Goal: Information Seeking & Learning: Learn about a topic

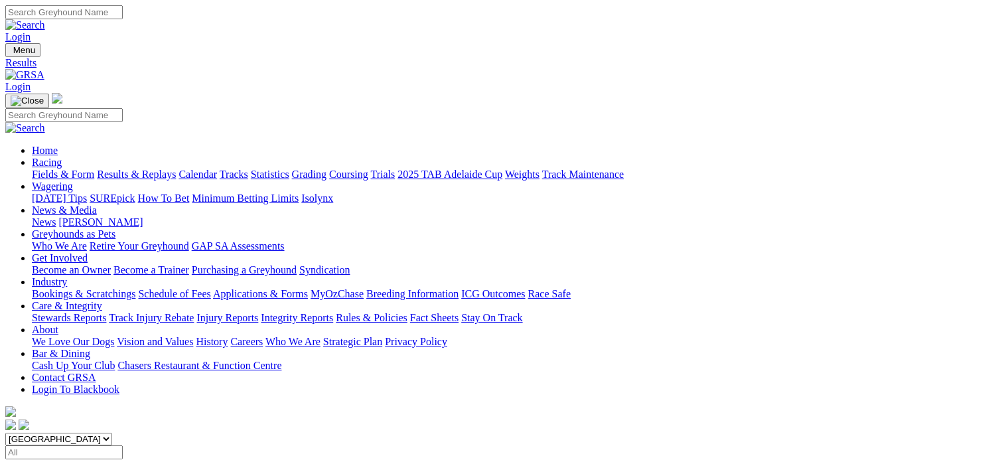
click at [176, 169] on link "Results & Replays" at bounding box center [136, 174] width 79 height 11
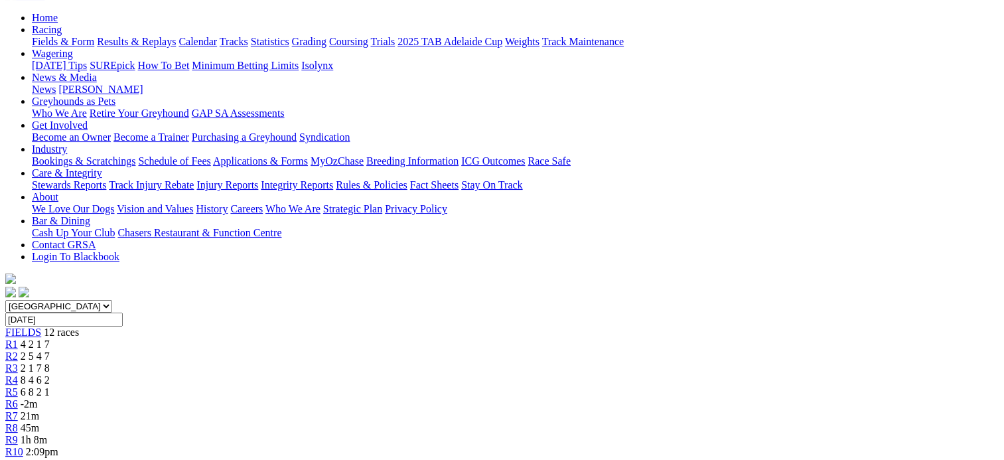
scroll to position [132, 0]
click at [18, 351] on link "R2" at bounding box center [11, 356] width 13 height 11
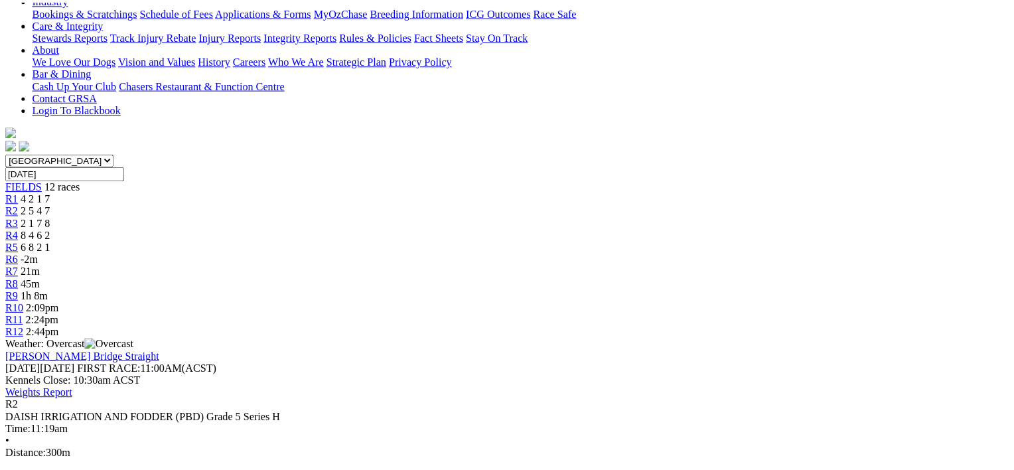
scroll to position [280, 0]
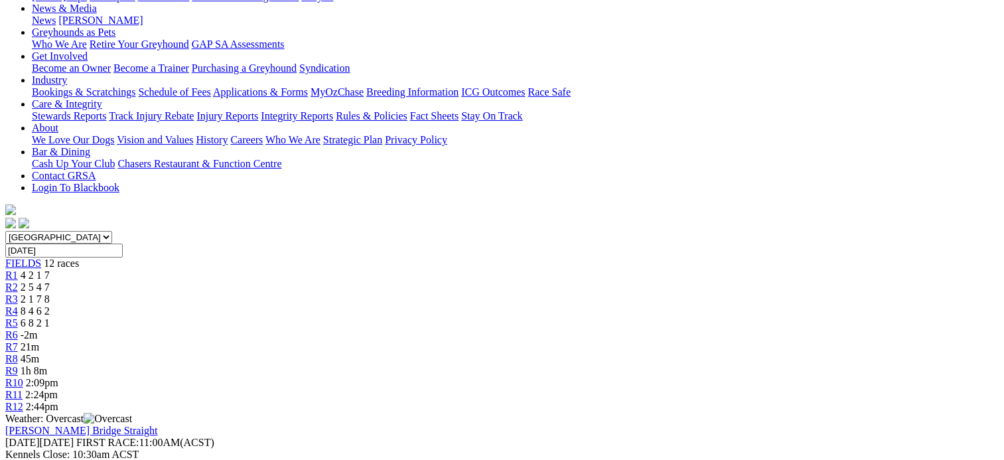
scroll to position [196, 0]
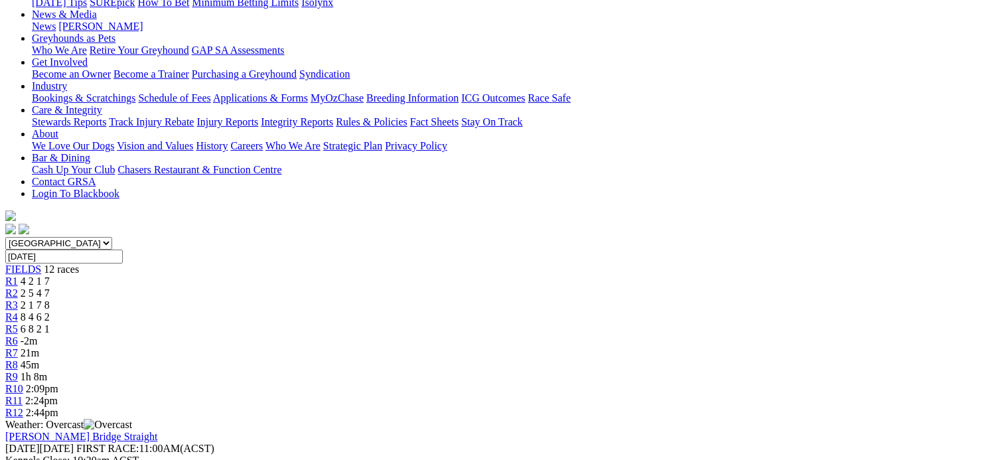
click at [50, 299] on span "2 1 7 8" at bounding box center [35, 304] width 29 height 11
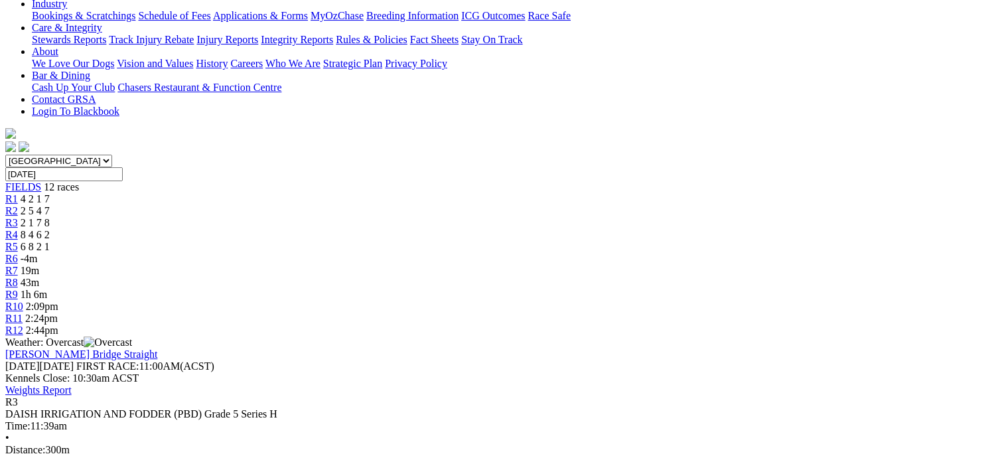
scroll to position [292, 0]
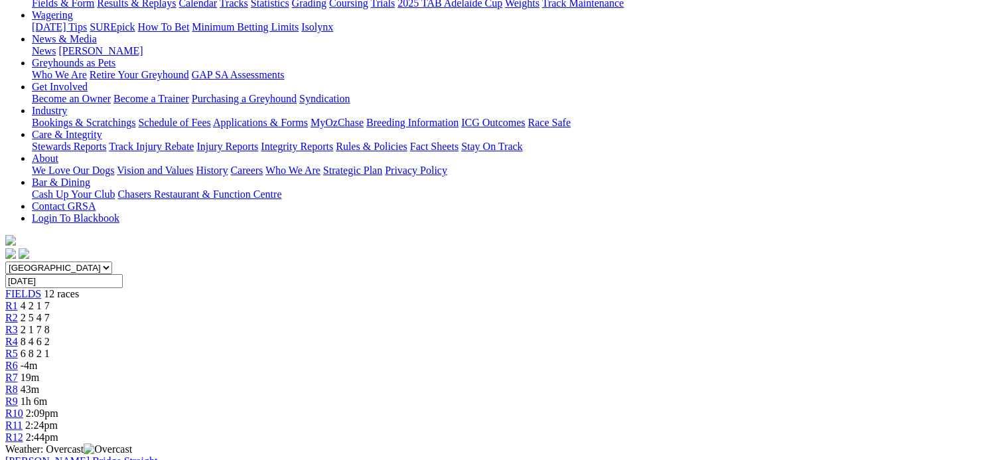
scroll to position [170, 0]
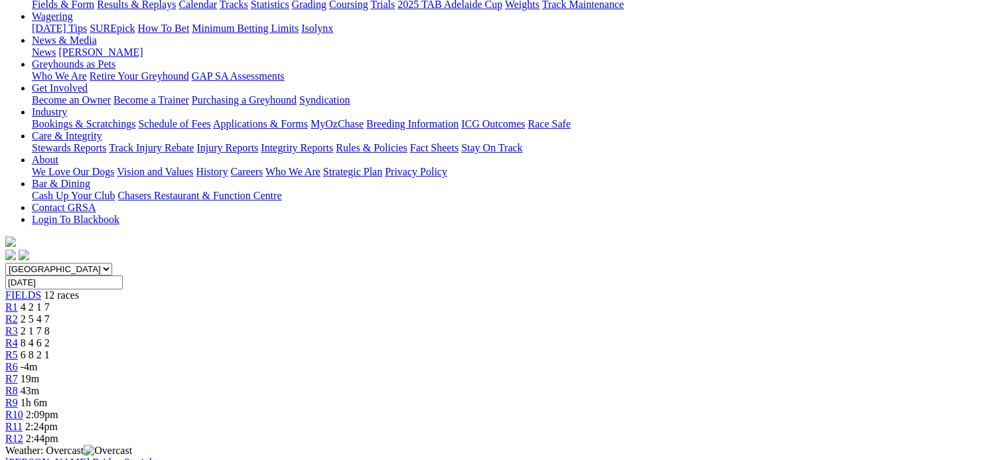
click at [50, 337] on span "8 4 6 2" at bounding box center [35, 342] width 29 height 11
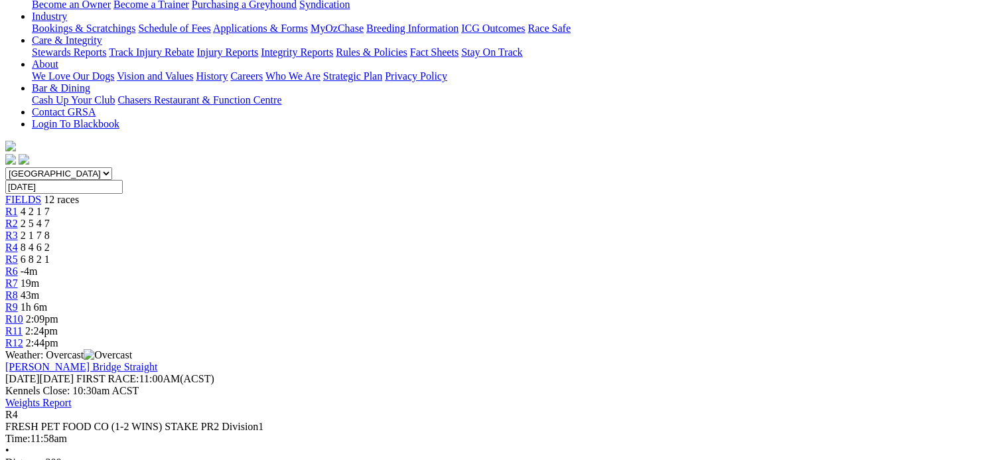
scroll to position [153, 0]
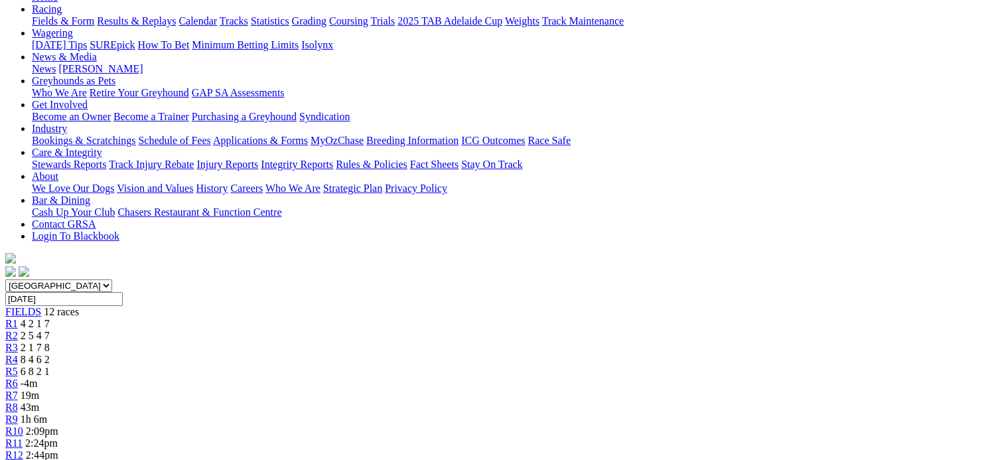
click at [50, 366] on span "6 8 2 1" at bounding box center [35, 371] width 29 height 11
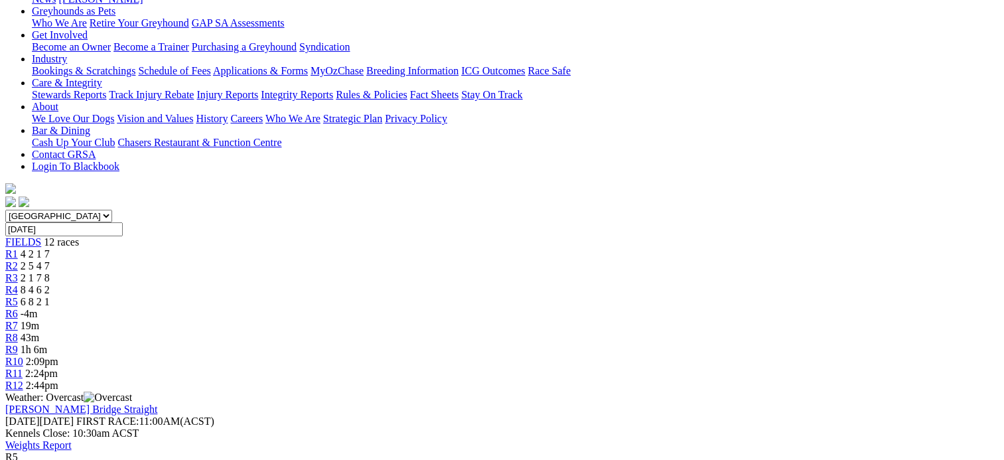
scroll to position [222, 0]
